Goal: Information Seeking & Learning: Learn about a topic

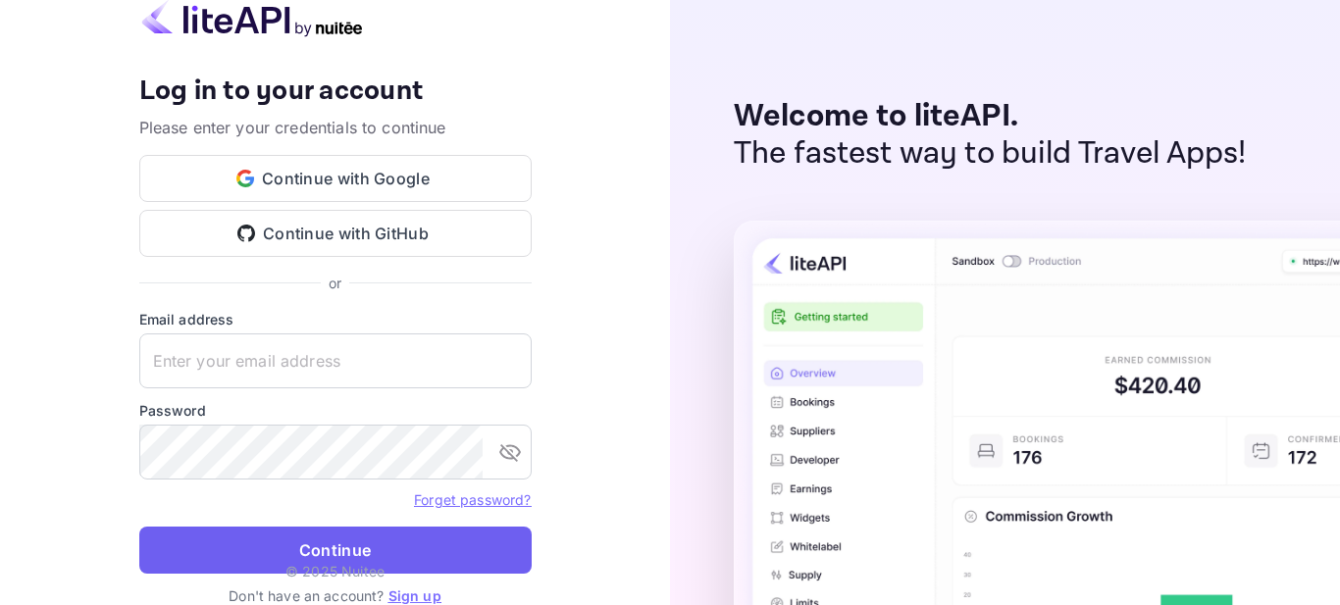
type input "[EMAIL_ADDRESS][DOMAIN_NAME]"
click at [382, 548] on button "Continue" at bounding box center [335, 550] width 392 height 47
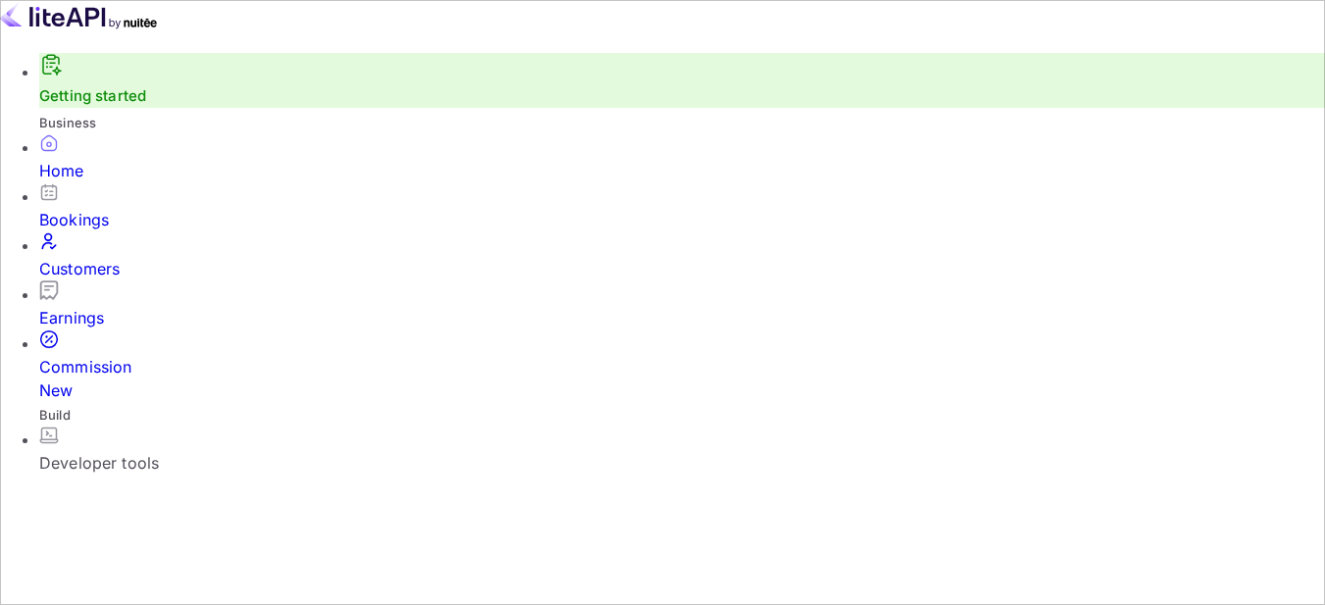
scroll to position [304, 314]
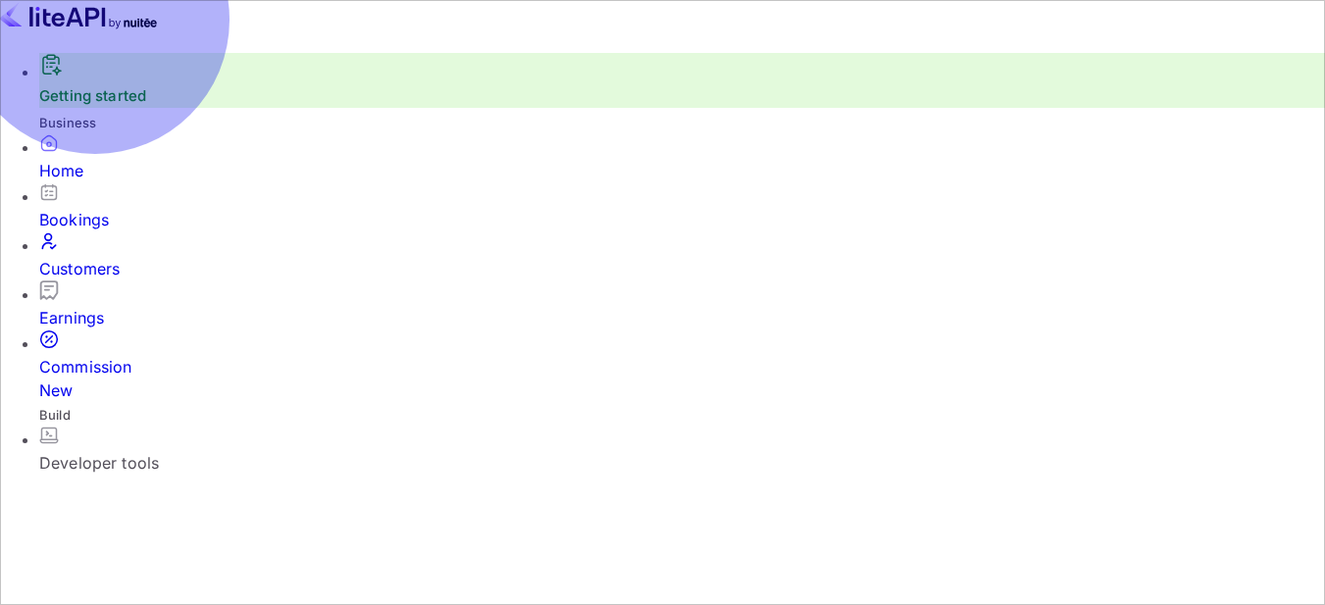
click at [107, 231] on div "Bookings" at bounding box center [682, 220] width 1286 height 24
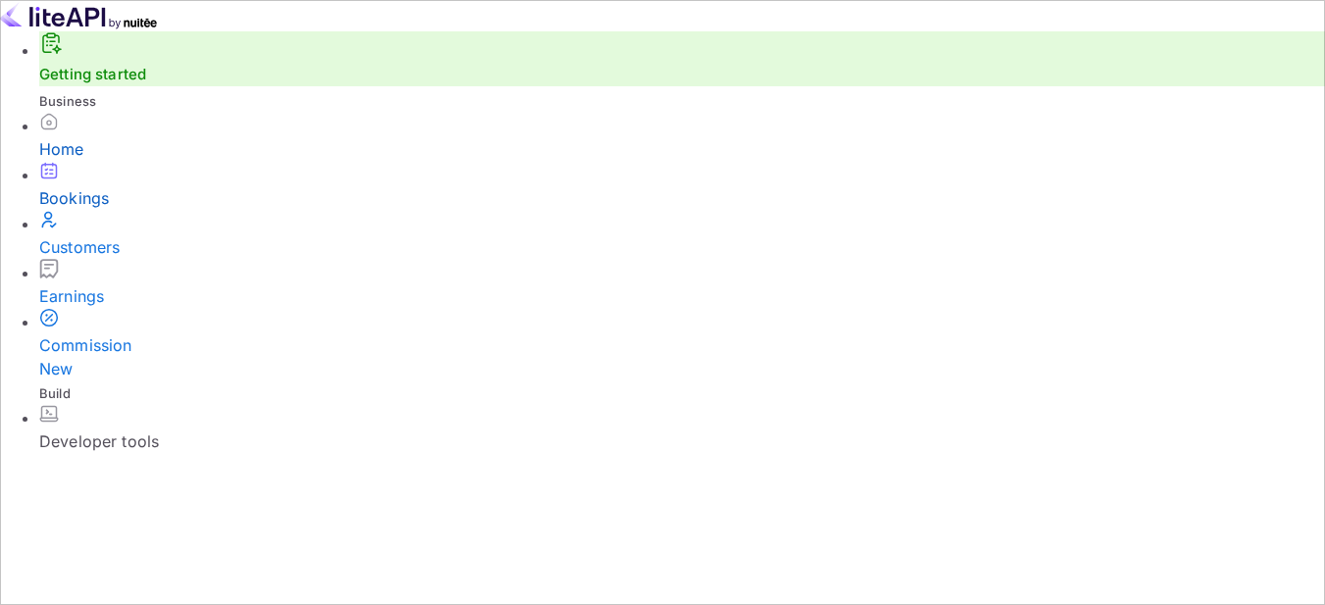
click at [89, 161] on div "Home" at bounding box center [682, 149] width 1286 height 24
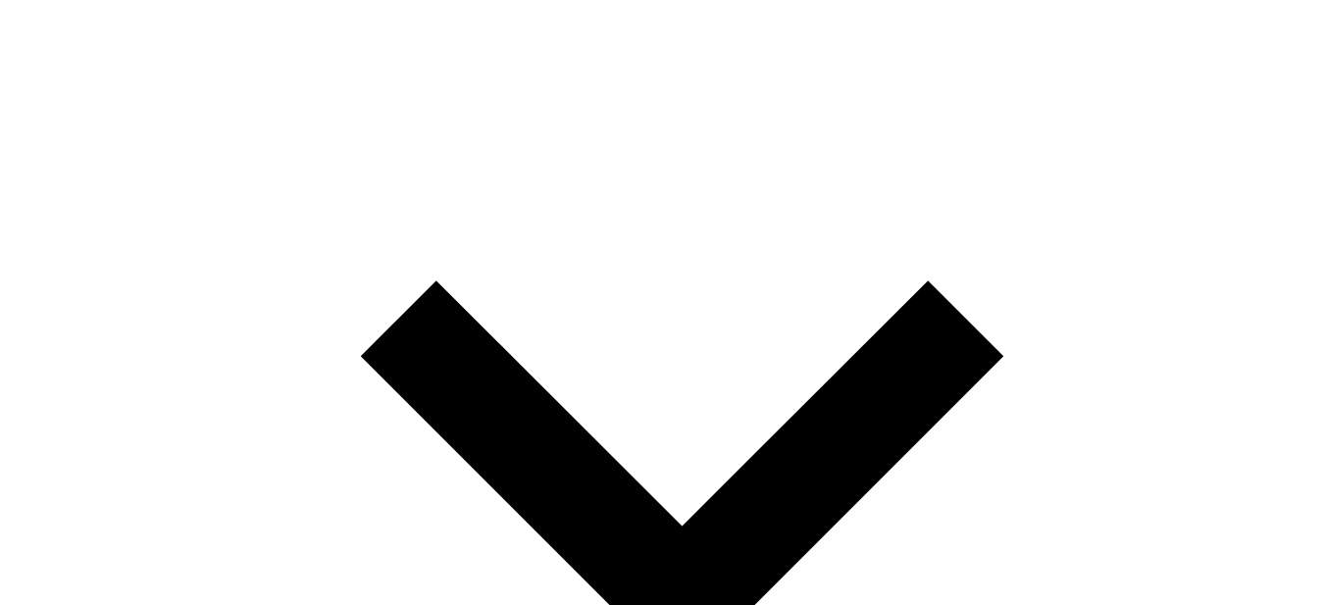
scroll to position [53, 0]
